Goal: Task Accomplishment & Management: Manage account settings

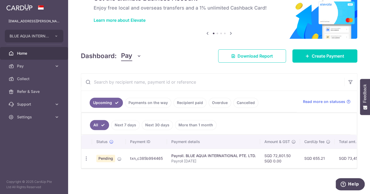
click at [172, 158] on div "Payroll. BLUE AQUA INTERNATIONAL PTE. LTD." at bounding box center [213, 156] width 85 height 5
click at [229, 157] on div "Payroll. BLUE AQUA INTERNATIONAL PTE. LTD." at bounding box center [213, 156] width 85 height 5
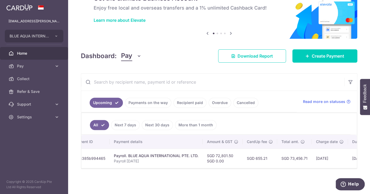
scroll to position [0, 117]
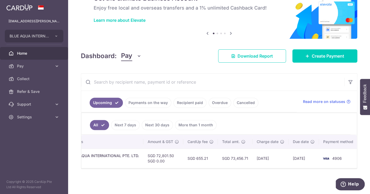
click at [264, 158] on td "[DATE]" at bounding box center [270, 158] width 36 height 19
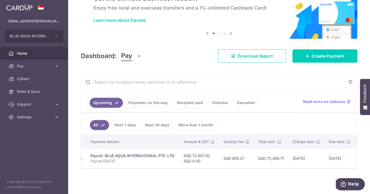
scroll to position [0, 0]
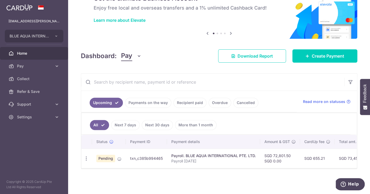
click at [151, 159] on td "txn_c385b994465" at bounding box center [146, 158] width 41 height 19
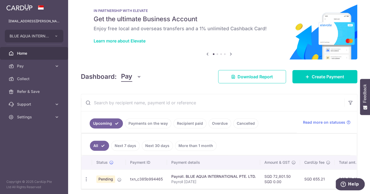
scroll to position [29, 0]
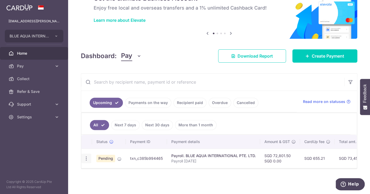
click at [88, 159] on icon "button" at bounding box center [87, 159] width 6 height 6
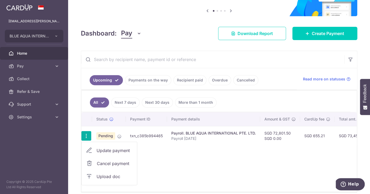
scroll to position [53, 0]
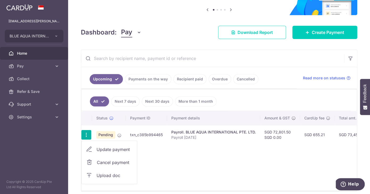
click at [101, 177] on span "Upload doc" at bounding box center [115, 176] width 36 height 6
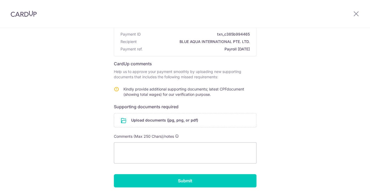
scroll to position [67, 0]
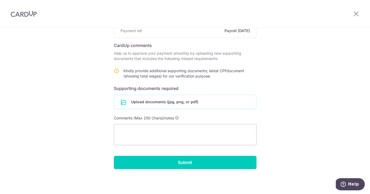
click at [130, 103] on input "file" at bounding box center [185, 102] width 142 height 14
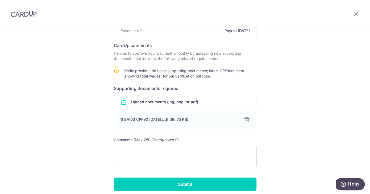
click at [139, 101] on input "file" at bounding box center [185, 102] width 142 height 14
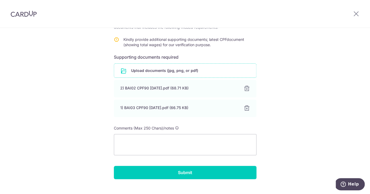
scroll to position [101, 0]
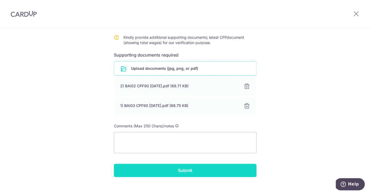
click at [155, 171] on input "Submit" at bounding box center [185, 170] width 143 height 13
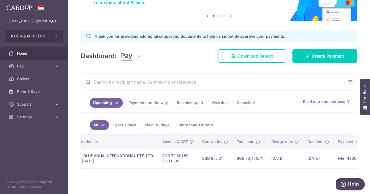
scroll to position [0, 117]
